Goal: Information Seeking & Learning: Learn about a topic

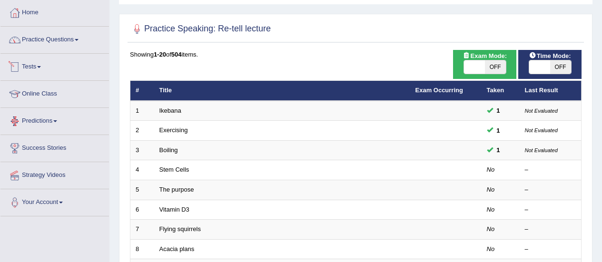
click at [51, 47] on link "Practice Questions" at bounding box center [54, 39] width 109 height 24
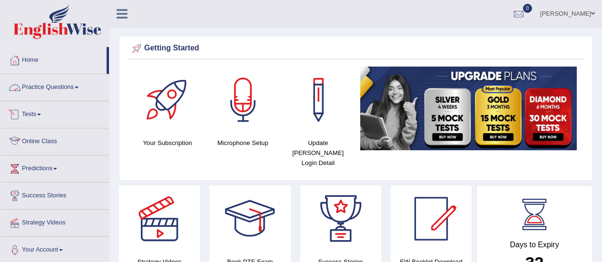
click at [79, 86] on link "Practice Questions" at bounding box center [54, 86] width 109 height 24
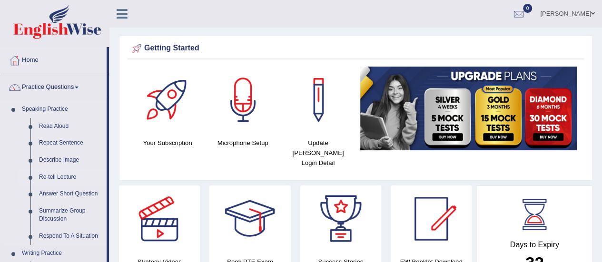
click at [66, 177] on link "Re-tell Lecture" at bounding box center [71, 177] width 72 height 17
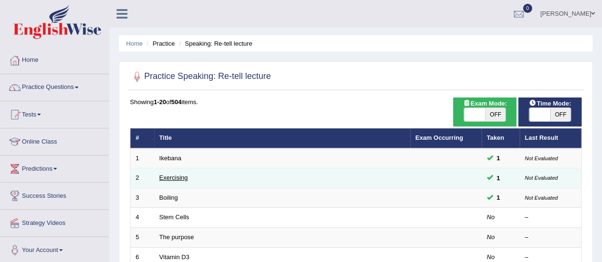
click at [169, 180] on link "Exercising" at bounding box center [174, 177] width 29 height 7
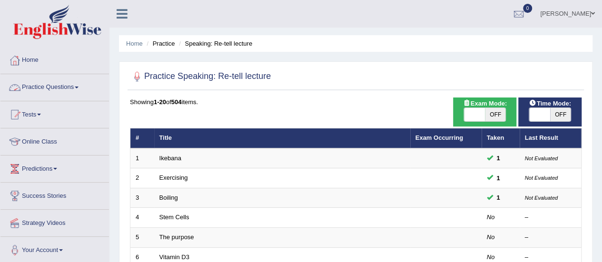
click at [64, 87] on link "Practice Questions" at bounding box center [54, 86] width 109 height 24
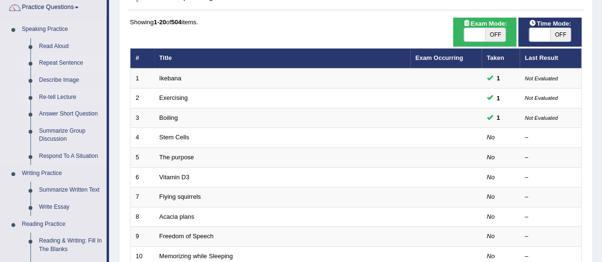
scroll to position [95, 0]
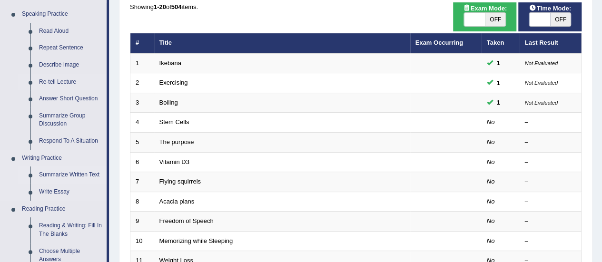
click at [56, 175] on link "Summarize Written Text" at bounding box center [71, 175] width 72 height 17
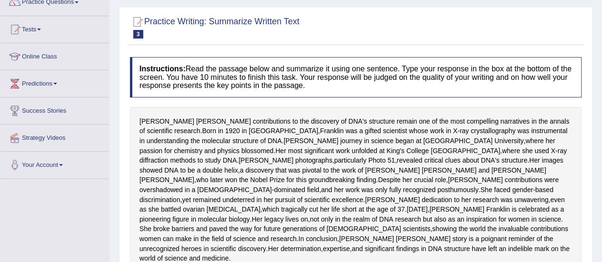
scroll to position [32, 0]
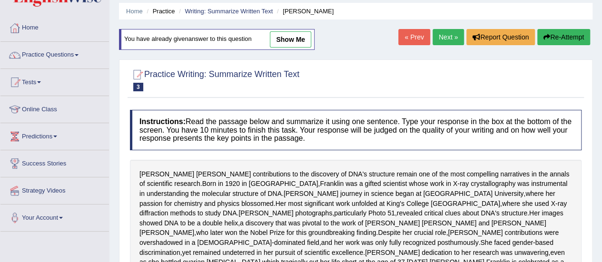
click at [69, 57] on link "Practice Questions" at bounding box center [54, 54] width 109 height 24
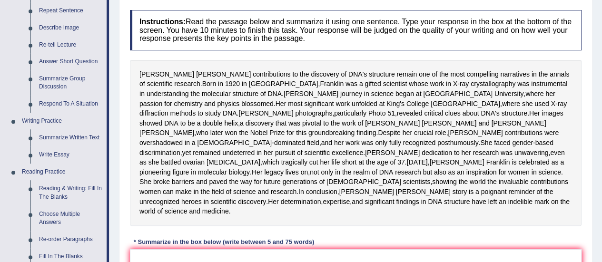
scroll to position [80, 0]
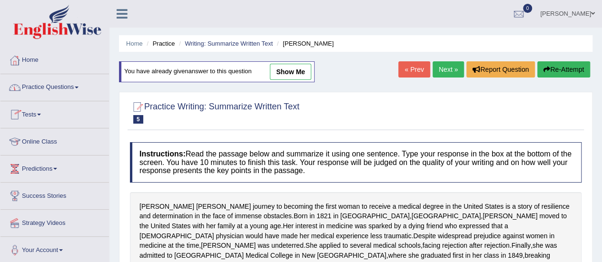
click at [294, 73] on link "show me" at bounding box center [290, 72] width 41 height 16
type textarea "The passage outline about [PERSON_NAME] the first woman to recieve a medical de…"
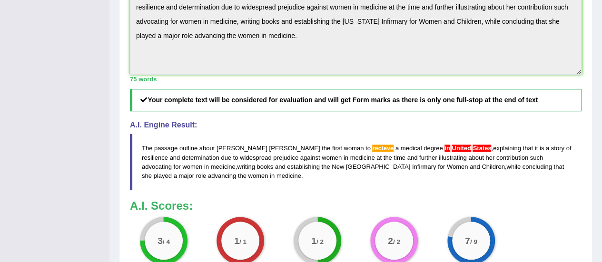
scroll to position [500, 0]
